Goal: Navigation & Orientation: Find specific page/section

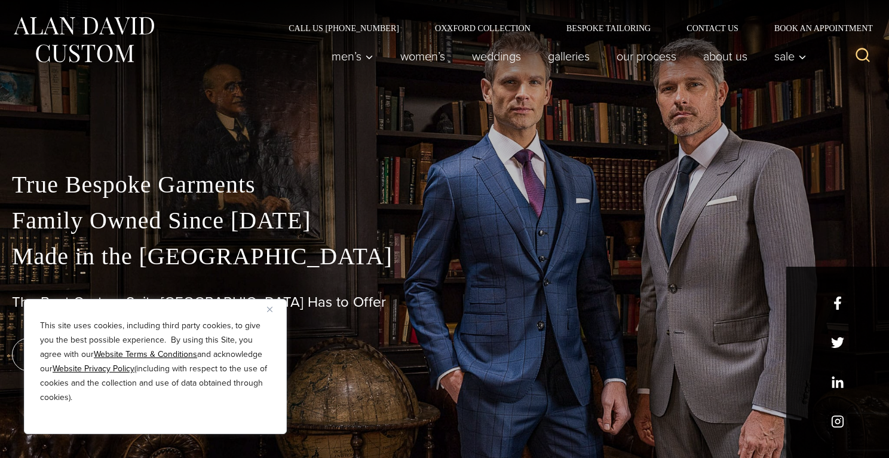
click at [450, 238] on p "True Bespoke Garments Family Owned Since 1913 Made in the United States" at bounding box center [444, 221] width 865 height 108
click at [270, 311] on img "Close" at bounding box center [269, 308] width 5 height 5
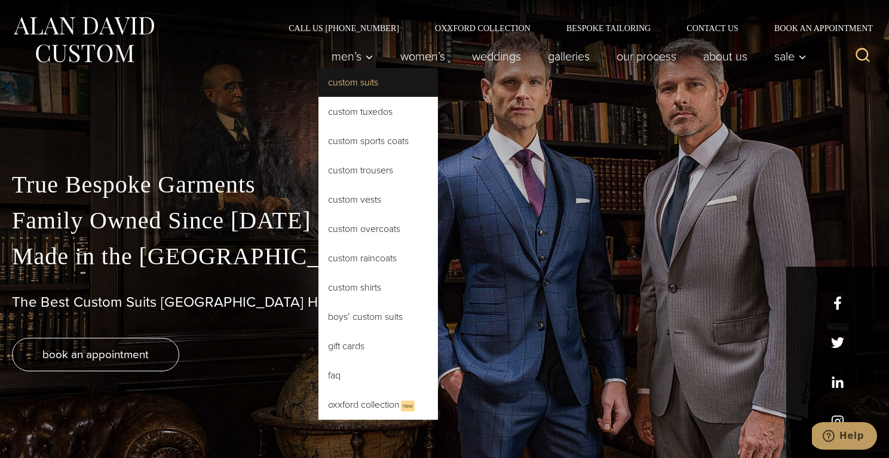
click at [379, 85] on link "Custom Suits" at bounding box center [377, 82] width 119 height 29
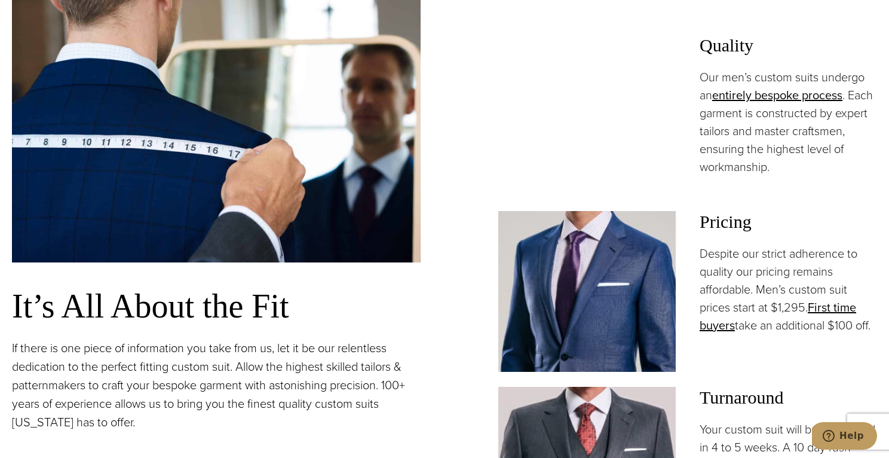
scroll to position [817, 0]
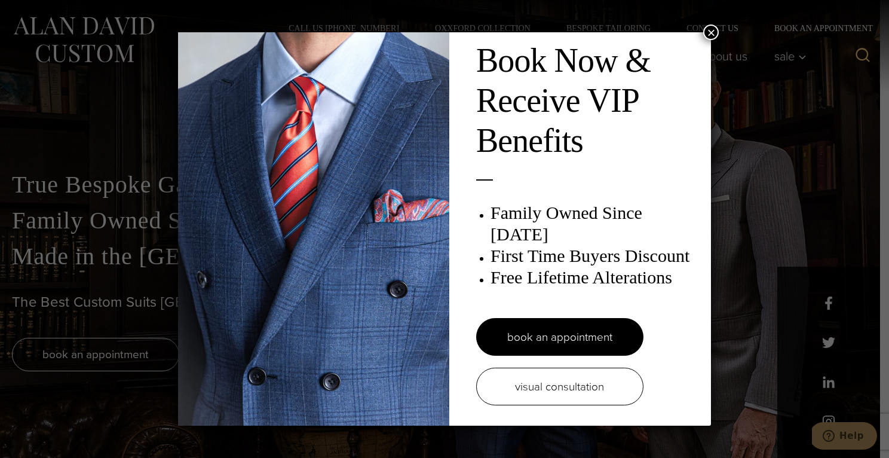
click at [711, 35] on button "×" at bounding box center [711, 32] width 16 height 16
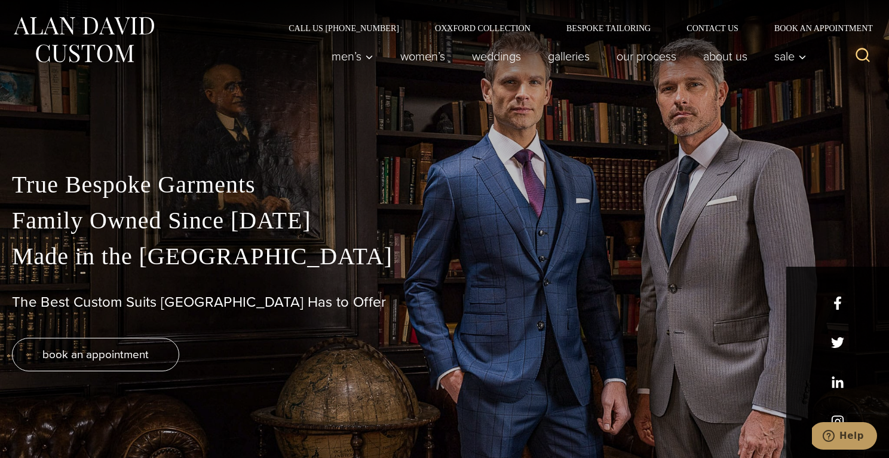
click at [79, 26] on img at bounding box center [83, 39] width 143 height 53
